Goal: Task Accomplishment & Management: Use online tool/utility

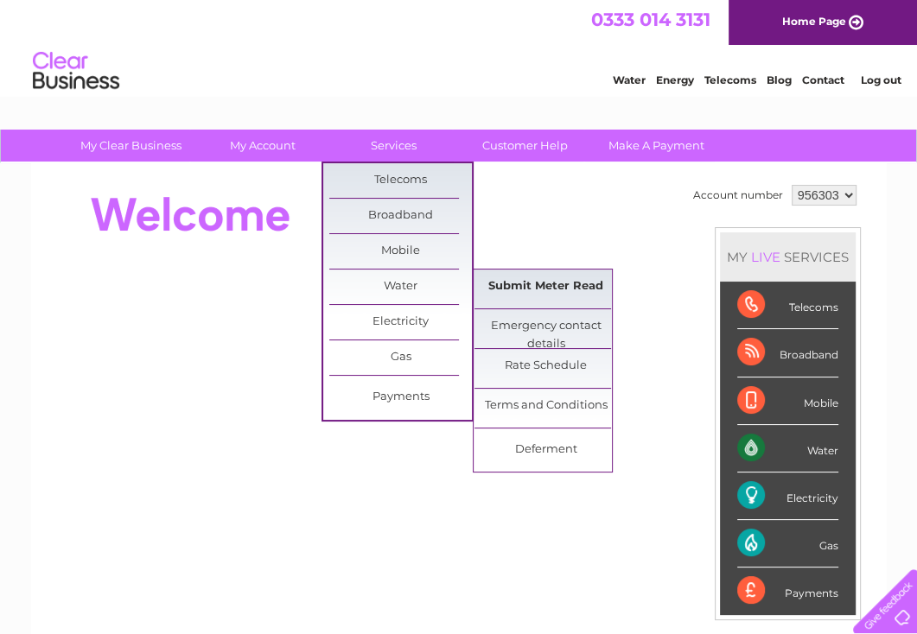
click at [535, 281] on link "Submit Meter Read" at bounding box center [546, 287] width 143 height 35
click at [536, 281] on link "Submit Meter Read" at bounding box center [546, 287] width 143 height 35
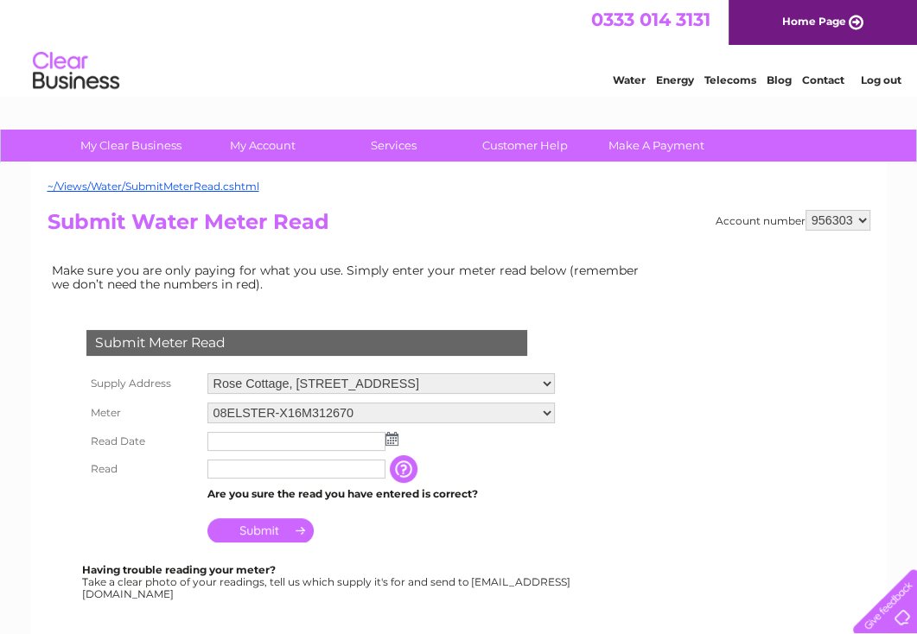
click at [389, 440] on img at bounding box center [392, 439] width 13 height 14
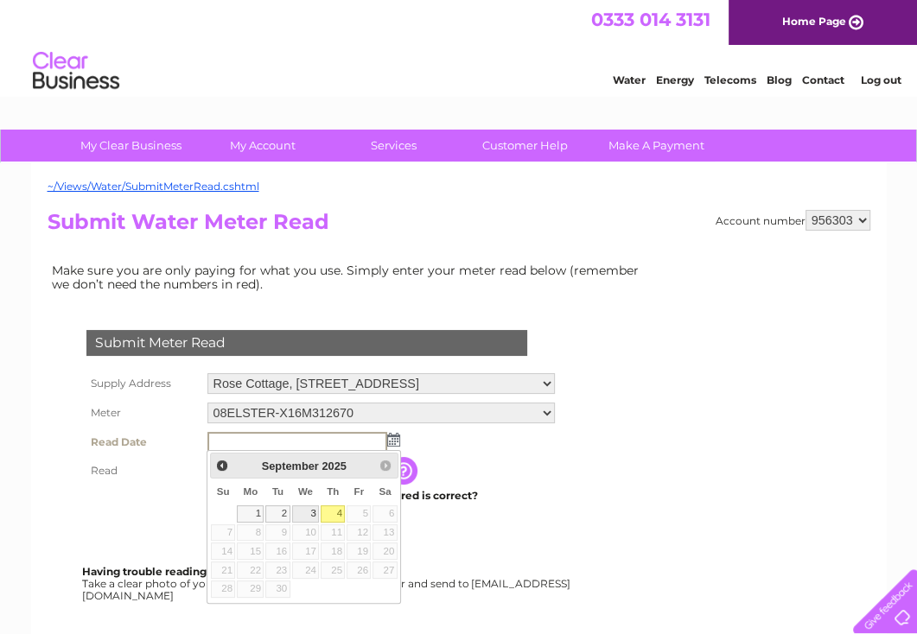
click at [310, 511] on link "3" at bounding box center [306, 514] width 28 height 17
type input "2025/09/03"
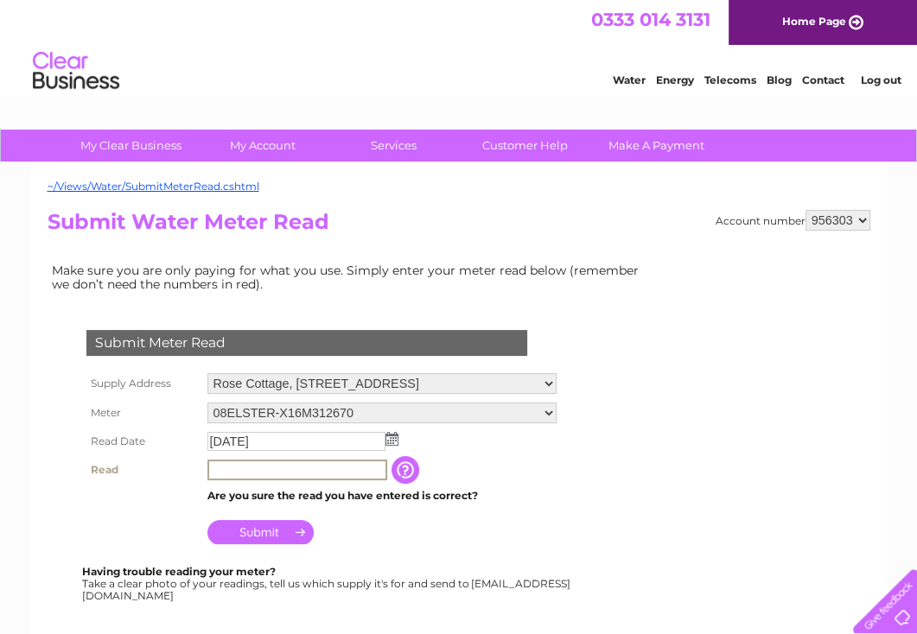
click at [235, 469] on input "text" at bounding box center [297, 470] width 180 height 21
type input "00200"
click at [275, 526] on input "Submit" at bounding box center [260, 531] width 106 height 24
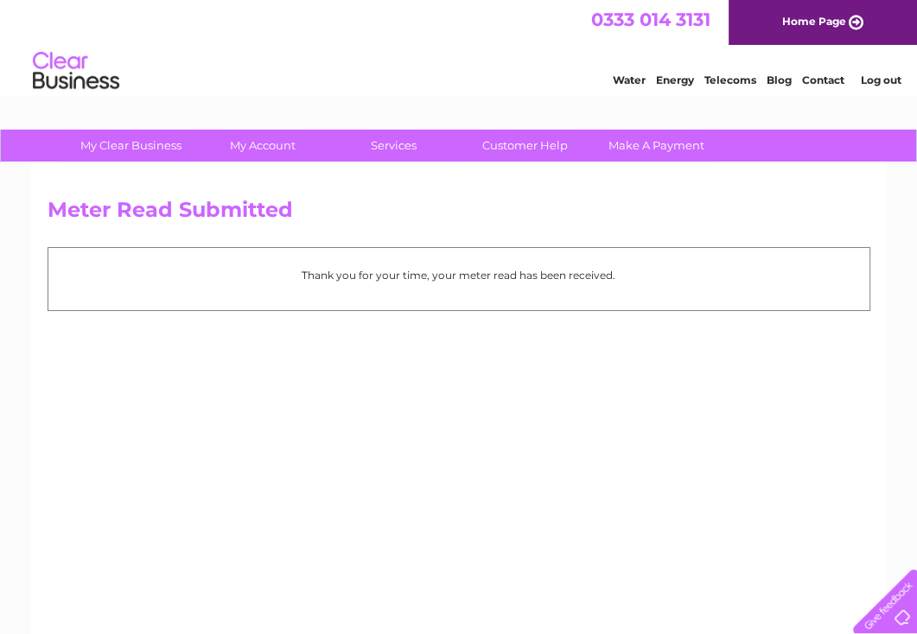
click at [870, 79] on link "Log out" at bounding box center [880, 79] width 41 height 13
